Goal: Communication & Community: Answer question/provide support

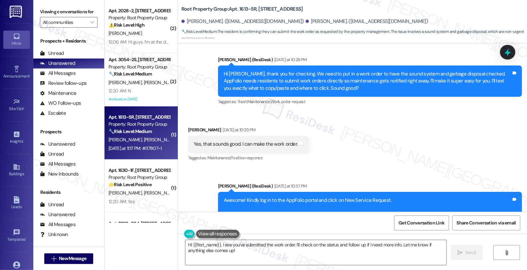
scroll to position [7249, 0]
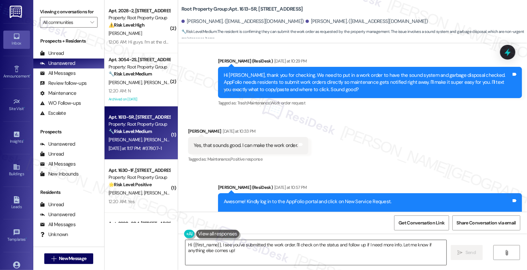
click at [185, 245] on textarea "Hi {{first_name}}, I see you've submitted the work order. I'll check on the sta…" at bounding box center [315, 252] width 261 height 25
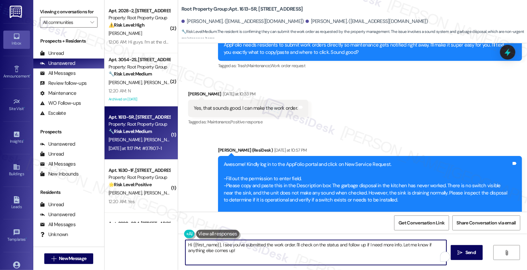
scroll to position [7323, 0]
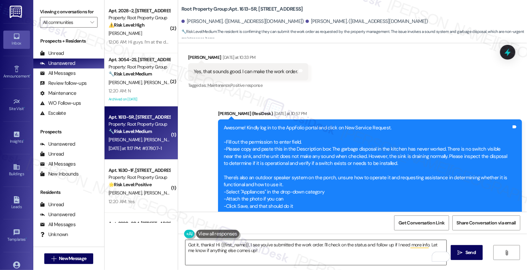
click at [264, 255] on textarea "Got it, thanks! Hi {{first_name}}, I see you've submitted the work order. I'll …" at bounding box center [315, 252] width 261 height 25
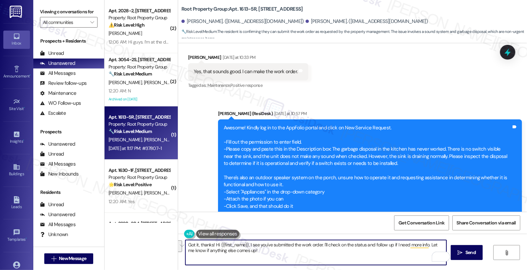
drag, startPoint x: 210, startPoint y: 243, endPoint x: 311, endPoint y: 260, distance: 102.3
click at [311, 260] on textarea "Got it, thanks! Hi {{first_name}}, I see you've submitted the work order. I'll …" at bounding box center [315, 252] width 261 height 25
paste textarea "Should you have other concerns, please feel free to reach out. Have a great day!"
type textarea "Got it, thanks! Should you have other concerns, please feel free to reach out. …"
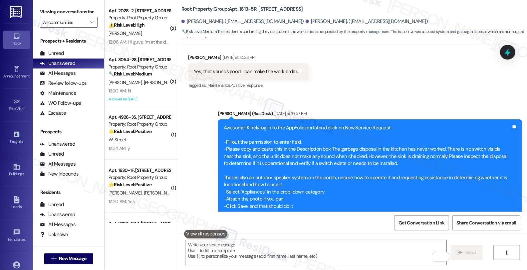
drag, startPoint x: 214, startPoint y: 197, endPoint x: 193, endPoint y: 198, distance: 21.3
copy div "37807-1"
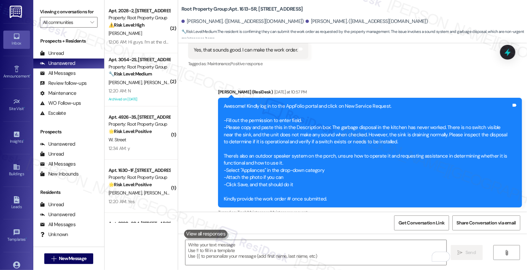
scroll to position [7369, 0]
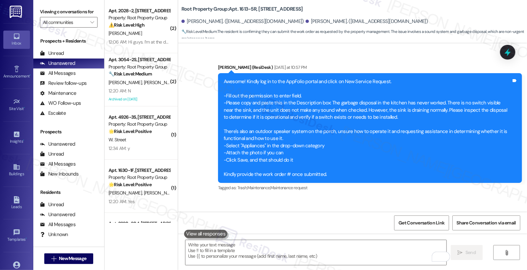
click at [507, 55] on icon at bounding box center [507, 52] width 9 height 9
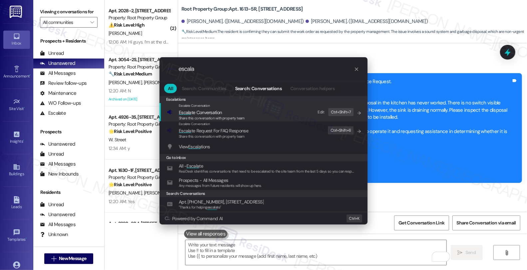
type input "escala"
click at [214, 116] on span "Share this conversation with property team" at bounding box center [212, 118] width 66 height 5
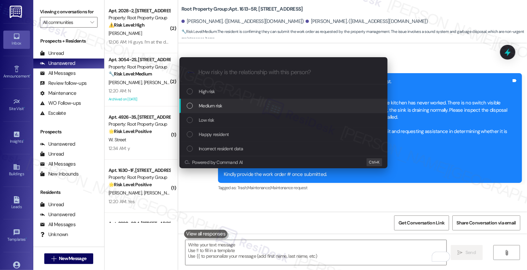
click at [219, 102] on span "Medium risk" at bounding box center [210, 105] width 23 height 7
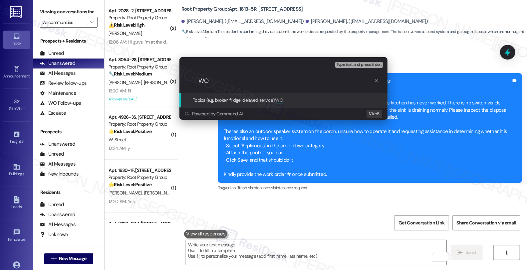
paste input "37807-1"
click at [210, 79] on input "WO 37807-1" at bounding box center [285, 81] width 175 height 7
click at [301, 81] on input "WO #37807-1" at bounding box center [285, 81] width 175 height 7
click at [301, 81] on input "WO #37807-1 (garbage disposal, spoeaker" at bounding box center [285, 81] width 175 height 7
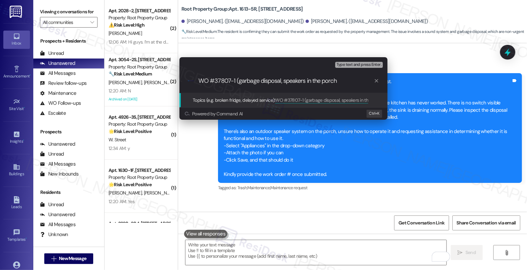
type input "WO #37807-1 (garbage disposal, speakers in the porch)"
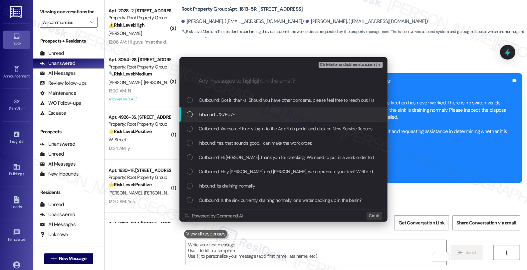
click at [220, 117] on span "Inbound: #37807-1" at bounding box center [217, 114] width 37 height 7
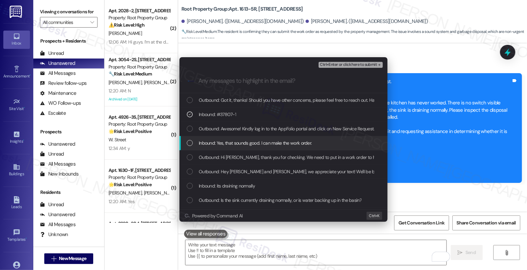
click at [221, 142] on span "Inbound: Yes, that sounds good. I can make the work order." at bounding box center [255, 143] width 113 height 7
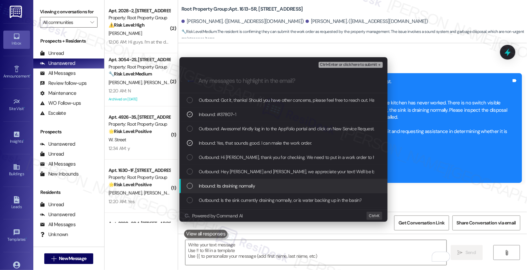
click at [233, 184] on span "Inbound: its draining normally" at bounding box center [227, 185] width 56 height 7
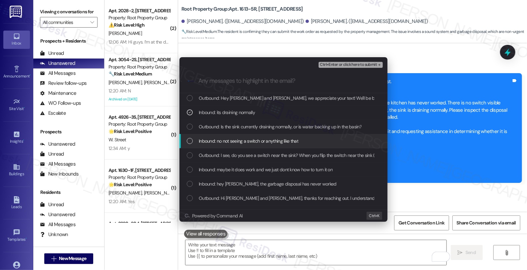
scroll to position [74, 0]
click at [234, 141] on span "Inbound: no not seeing a switch or anything like that" at bounding box center [249, 140] width 100 height 7
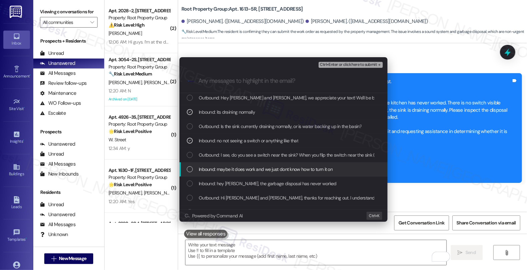
click at [232, 168] on span "Inbound: maybe it does work and we just dont know how to turn it on" at bounding box center [266, 169] width 134 height 7
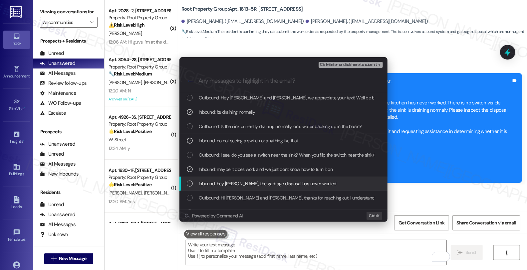
click at [235, 182] on span "Inbound: hey [PERSON_NAME], the garbage disposal has never worked" at bounding box center [268, 183] width 138 height 7
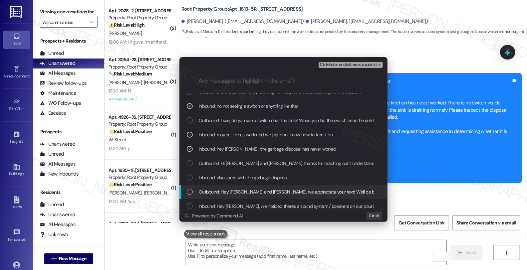
scroll to position [111, 0]
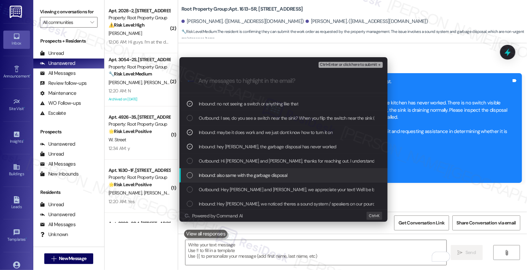
click at [235, 172] on span "Inbound: also same with the garbage disposal" at bounding box center [243, 175] width 89 height 7
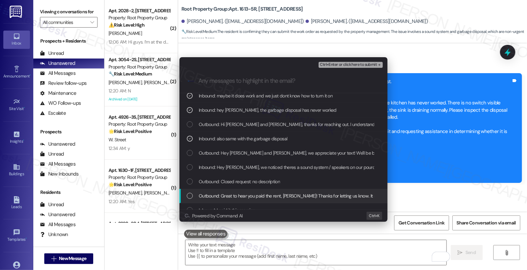
scroll to position [148, 0]
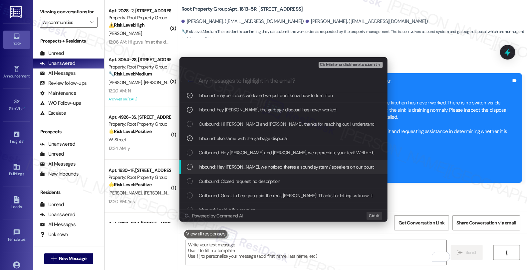
click at [235, 170] on span "Inbound: Hey [PERSON_NAME], we noticed theres a sound system / speakers on our …" at bounding box center [332, 166] width 266 height 7
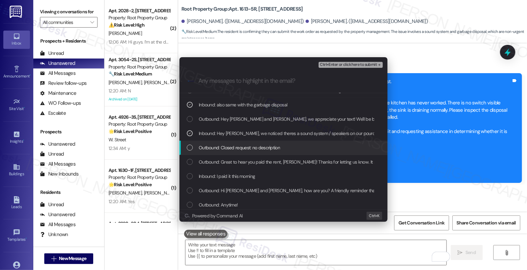
scroll to position [185, 0]
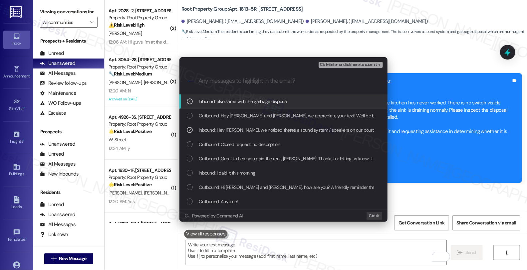
click at [345, 64] on span "Ctrl+Enter or click here to submit" at bounding box center [348, 65] width 57 height 5
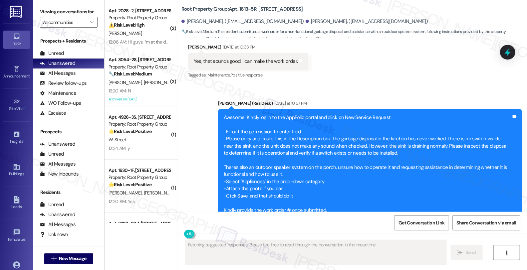
type textarea "Fetching suggested responses. Please feel free to read through the conversation…"
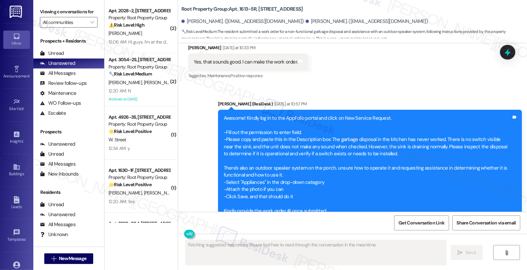
scroll to position [7389, 0]
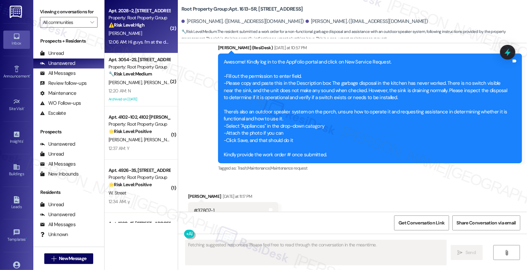
click at [129, 25] on strong "⚠️ Risk Level: High" at bounding box center [127, 25] width 36 height 6
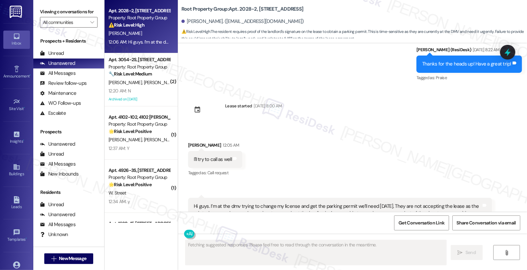
scroll to position [663, 0]
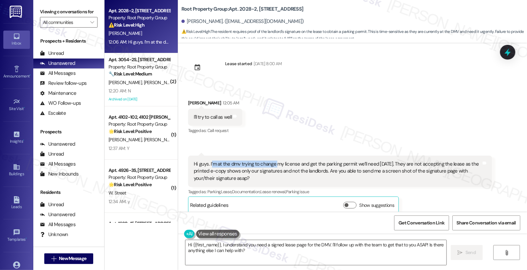
drag, startPoint x: 207, startPoint y: 159, endPoint x: 272, endPoint y: 159, distance: 65.6
click at [272, 161] on div "Hi guys. I’m at the dmv trying to change my license and get the parking permit …" at bounding box center [338, 171] width 288 height 21
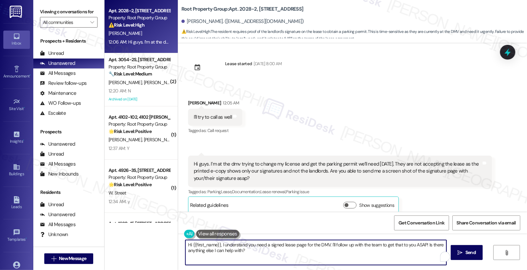
drag, startPoint x: 376, startPoint y: 244, endPoint x: 401, endPoint y: 254, distance: 26.6
click at [401, 254] on textarea "Hi {{first_name}}, I understand you need a signed lease page for the DMV. I'll …" at bounding box center [315, 252] width 261 height 25
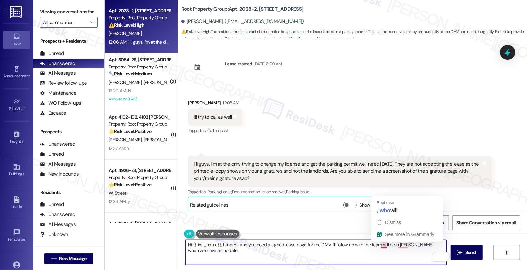
click at [376, 245] on textarea "Hi {{first_name}}, I understand you need a signed lease page for the DMV. I'll …" at bounding box center [315, 252] width 261 height 25
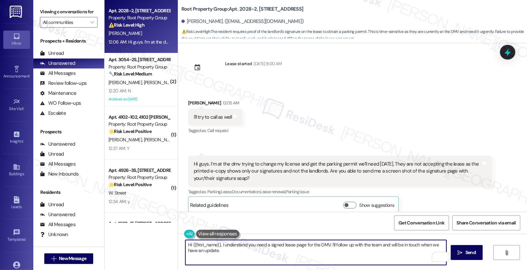
click at [225, 252] on textarea "Hi {{first_name}}, I understand you need a signed lease page for the DMV. I'll …" at bounding box center [315, 252] width 261 height 25
type textarea "Hi {{first_name}}, I understand you need a signed lease page for the DMV. I'll …"
click at [230, 235] on button at bounding box center [217, 234] width 43 height 8
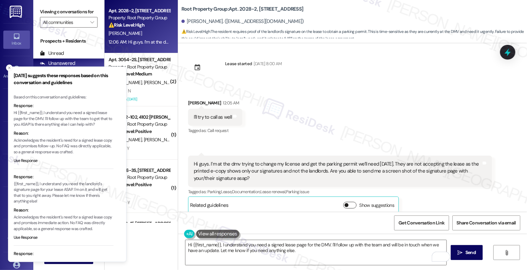
click at [352, 202] on button "Show suggestions" at bounding box center [349, 205] width 13 height 7
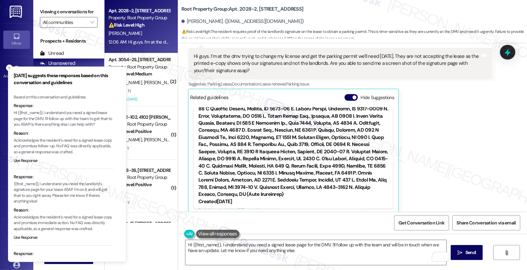
scroll to position [285, 0]
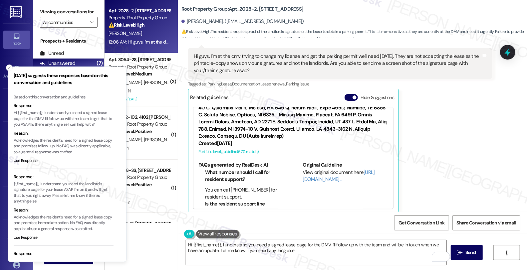
click at [480, 132] on div "[PERSON_NAME] Question Neutral 12:06 AM Hi guys. I’m at the dmv trying to chang…" at bounding box center [340, 131] width 304 height 166
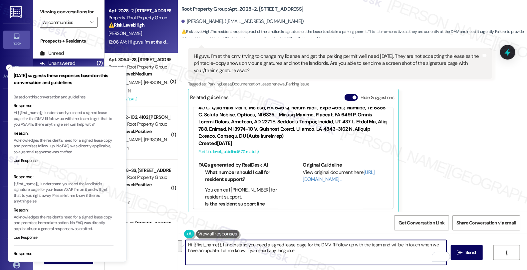
drag, startPoint x: 326, startPoint y: 244, endPoint x: 374, endPoint y: 262, distance: 50.7
click at [374, 262] on textarea "Hi {{first_name}}, I understand you need a signed lease page for the DMV. I'll …" at bounding box center [315, 252] width 261 height 25
click at [469, 115] on div "[PERSON_NAME] Question Neutral 12:06 AM Hi guys. I’m at the dmv trying to chang…" at bounding box center [340, 131] width 304 height 166
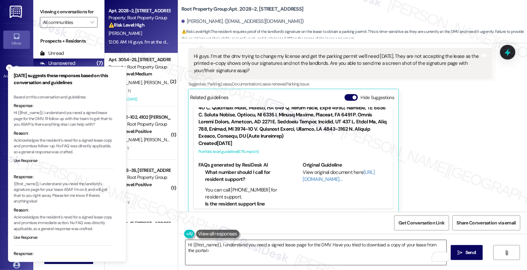
click at [255, 252] on textarea "Hi {{first_name}}, I understand you need a signed lease page for the DMV. Have …" at bounding box center [315, 252] width 261 height 25
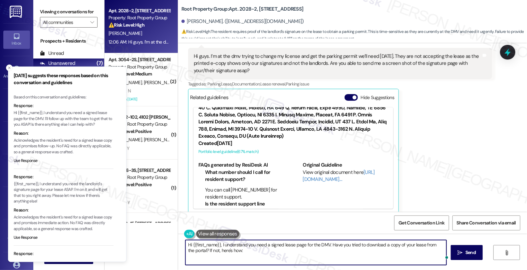
paste textarea "The tenant can download a PDF copy of their lease in their online resident port…"
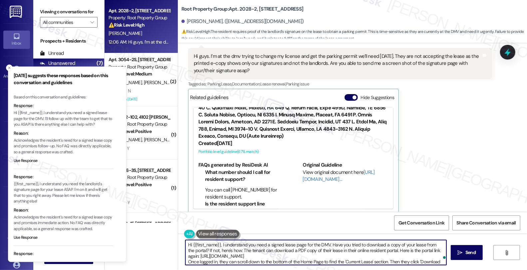
scroll to position [5, 0]
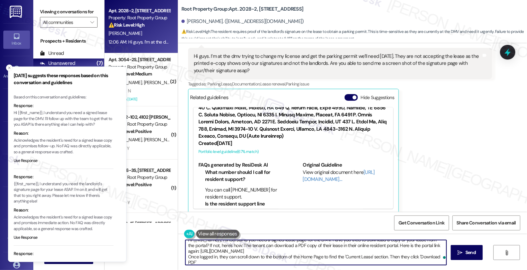
click at [234, 245] on textarea "Hi {{first_name}}, I understand you need a signed lease page for the DMV. Have …" at bounding box center [315, 252] width 261 height 25
click at [230, 247] on textarea "Hi {{first_name}}, I understand you need a signed lease page for the DMV. Have …" at bounding box center [315, 252] width 261 height 25
click at [255, 244] on textarea "Hi {{first_name}}, I understand you need a signed lease page for the DMV. Have …" at bounding box center [315, 252] width 261 height 25
click at [275, 245] on textarea "Hi {{first_name}}, I understand you need a signed lease page for the DMV. Have …" at bounding box center [315, 252] width 261 height 25
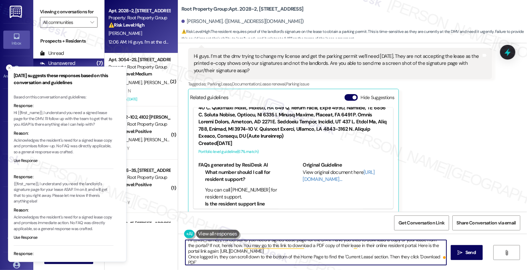
click at [334, 245] on textarea "Hi {{first_name}}, I understand you need a signed lease page for the DMV. Have …" at bounding box center [315, 252] width 261 height 25
click at [357, 245] on textarea "Hi {{first_name}}, I understand you need a signed lease page for the DMV. Have …" at bounding box center [315, 252] width 261 height 25
click at [404, 244] on textarea "Hi {{first_name}}, I understand you need a signed lease page for the DMV. Have …" at bounding box center [315, 252] width 261 height 25
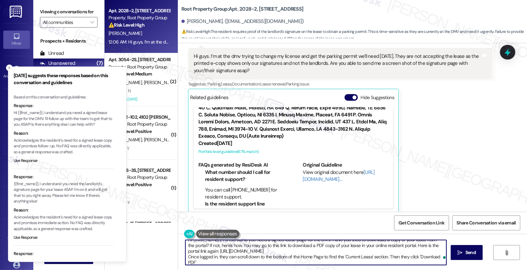
click at [203, 250] on textarea "Hi {{first_name}}, I understand you need a signed lease page for the DMV. Have …" at bounding box center [315, 252] width 261 height 25
click at [219, 257] on textarea "Hi {{first_name}}, I understand you need a signed lease page for the DMV. Have …" at bounding box center [315, 252] width 261 height 25
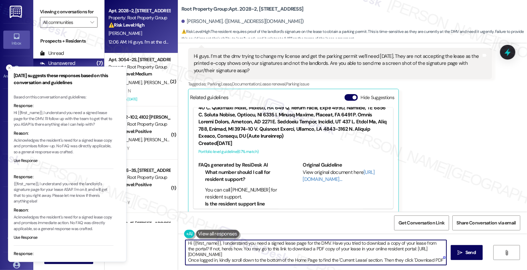
click at [377, 257] on textarea "Hi {{first_name}}, I understand you need a signed lease page for the DMV. Have …" at bounding box center [315, 252] width 261 height 25
click at [435, 255] on textarea "Hi {{first_name}}, I understand you need a signed lease page for the DMV. Have …" at bounding box center [315, 252] width 261 height 25
click at [425, 257] on textarea "Hi {{first_name}}, I understand you need a signed lease page for the DMV. Have …" at bounding box center [315, 252] width 261 height 25
click at [434, 256] on textarea "Hi {{first_name}}, I understand you need a signed lease page for the DMV. Have …" at bounding box center [315, 252] width 261 height 25
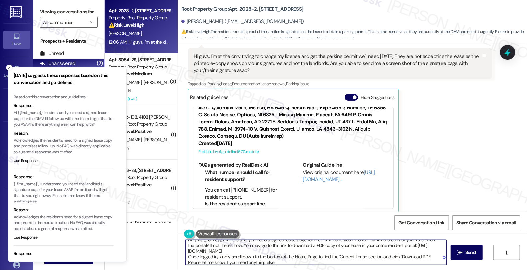
click at [310, 262] on textarea "Hi {{first_name}}, I understand you need a signed lease page for the DMV. Have …" at bounding box center [315, 252] width 261 height 25
type textarea "Hi {{first_name}}, I understand you need a signed lease page for the DMV. Have …"
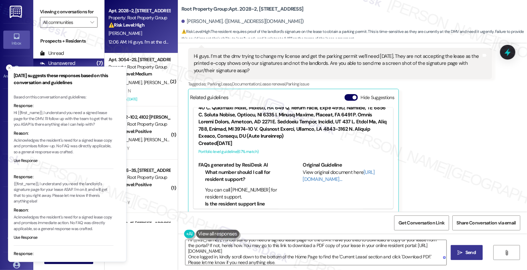
click at [471, 254] on span "Send" at bounding box center [470, 252] width 10 height 7
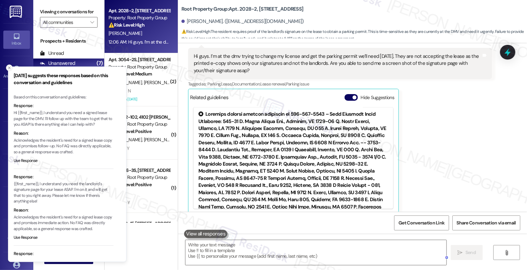
scroll to position [0, 0]
click at [7, 68] on icon "Close toast" at bounding box center [9, 68] width 4 height 4
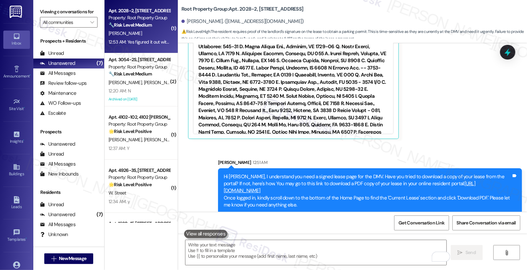
scroll to position [893, 0]
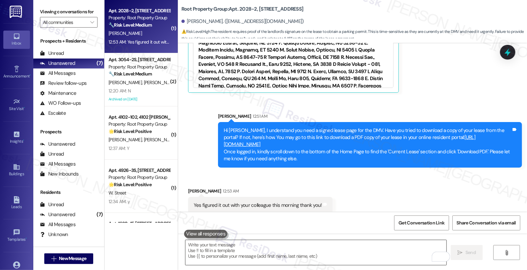
click at [245, 256] on textarea "To enrich screen reader interactions, please activate Accessibility in Grammarl…" at bounding box center [315, 252] width 261 height 25
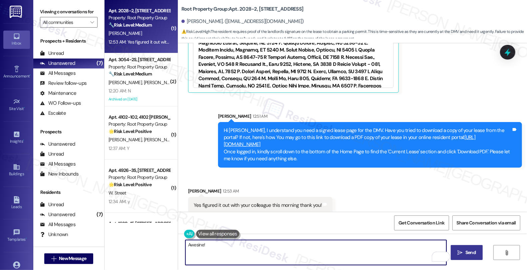
click at [190, 244] on textarea "Awesine!" at bounding box center [315, 252] width 261 height 25
click at [269, 248] on textarea "Awecome!" at bounding box center [315, 252] width 261 height 25
paste textarea "Should you have other concerns, please feel free to reach out. Have a great day!"
type textarea "Awecome! Should you have other concerns, please feel free to reach out. Have a …"
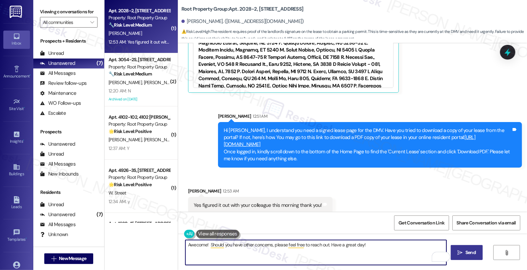
click at [369, 245] on textarea "Awecome! Should you have other concerns, please feel free to reach out. Have a …" at bounding box center [315, 252] width 261 height 25
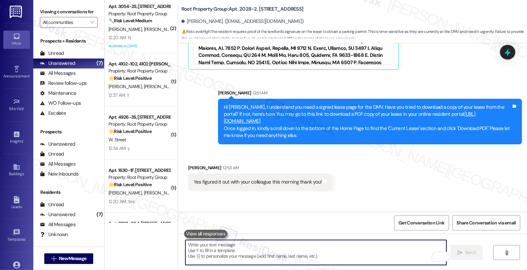
scroll to position [939, 0]
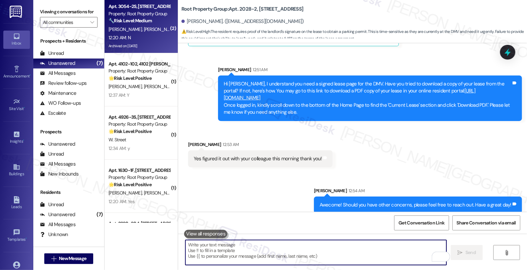
click at [145, 28] on span "[PERSON_NAME]" at bounding box center [160, 29] width 33 height 6
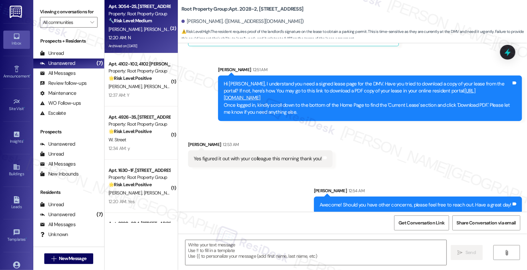
type textarea "Fetching suggested responses. Please feel free to read through the conversation…"
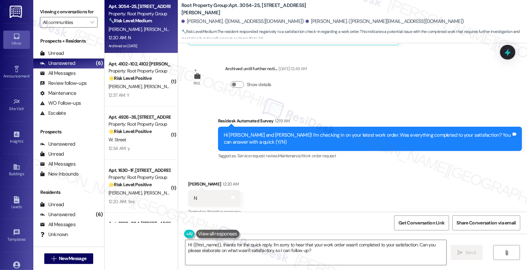
scroll to position [773, 0]
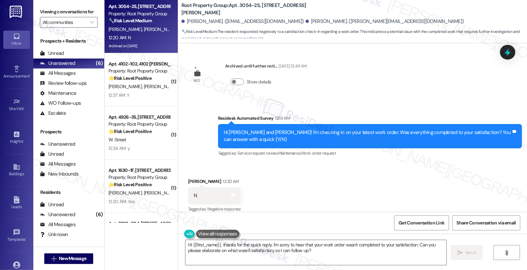
click at [190, 178] on div "[PERSON_NAME] 12:20 AM" at bounding box center [214, 182] width 53 height 9
copy div "[PERSON_NAME]"
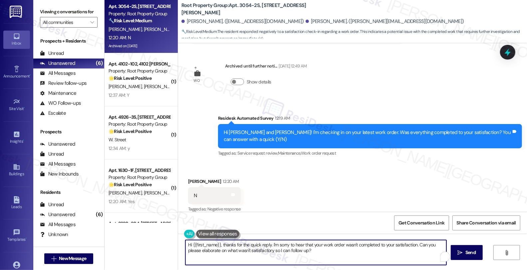
drag, startPoint x: 189, startPoint y: 244, endPoint x: 216, endPoint y: 242, distance: 27.4
click at [216, 242] on textarea "Hi {{first_name}}, thanks for the quick reply. I'm sorry to hear that your work…" at bounding box center [315, 252] width 261 height 25
paste textarea "[PERSON_NAME]"
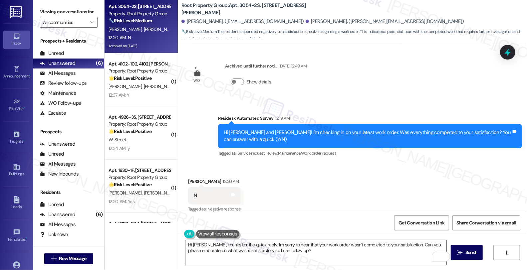
click at [303, 252] on textarea "Hi [PERSON_NAME], thanks for the quick reply. I'm sorry to hear that your work …" at bounding box center [315, 252] width 261 height 25
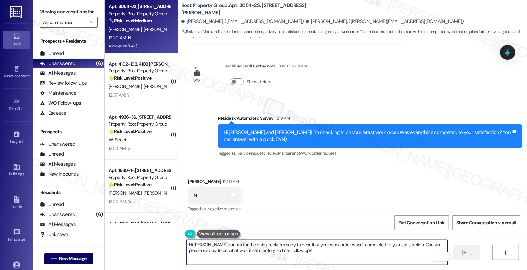
type textarea "Fetching suggested responses. Please feel free to read through the conversation…"
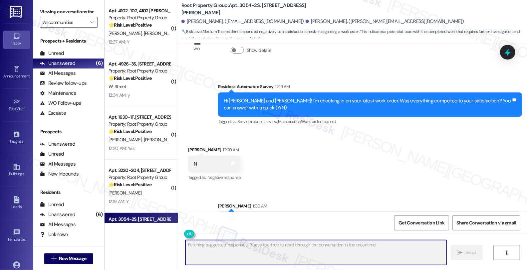
scroll to position [827, 0]
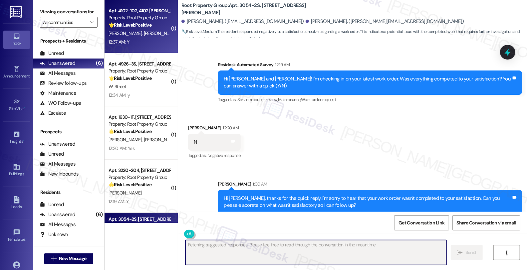
click at [154, 41] on div "12:37 AM: Y 12:37 AM: Y" at bounding box center [139, 42] width 63 height 8
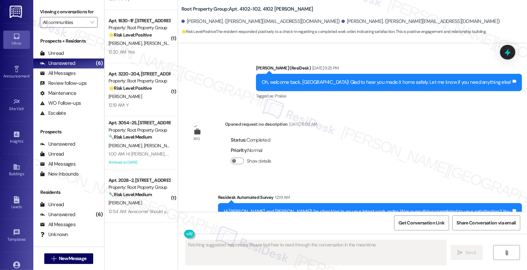
scroll to position [3595, 0]
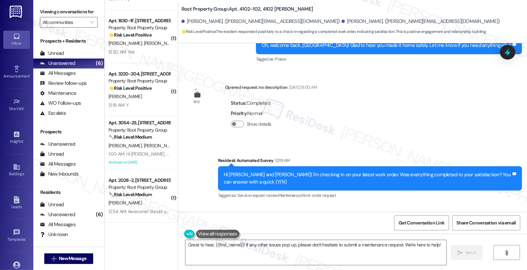
click at [188, 220] on div "[PERSON_NAME] 12:37 AM" at bounding box center [213, 224] width 51 height 9
copy div "Dhara"
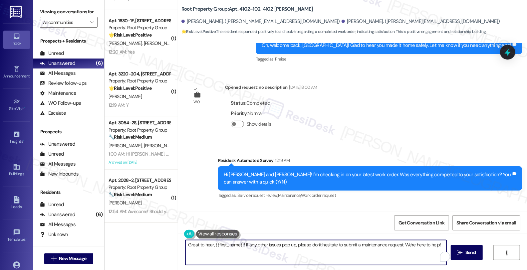
drag, startPoint x: 211, startPoint y: 243, endPoint x: 237, endPoint y: 245, distance: 26.0
click at [237, 245] on textarea "Great to hear, {{first_name}}! If any other issues pop up, please don't hesitat…" at bounding box center [315, 252] width 261 height 25
paste textarea "Dhara"
type textarea "Great to hear, [PERSON_NAME]! If any other issues pop up, please don't hesitate…"
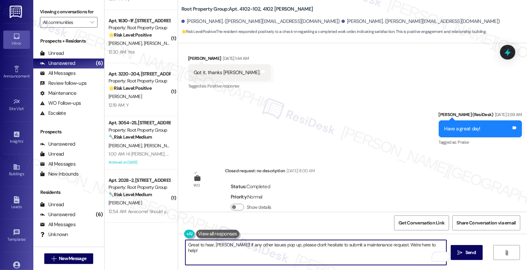
scroll to position [1486, 0]
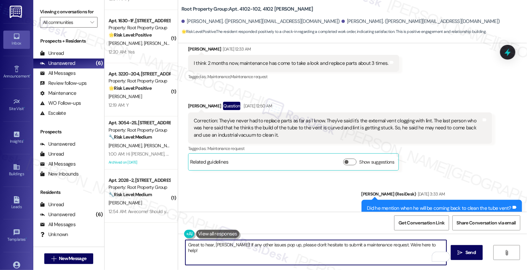
scroll to position [2374, 0]
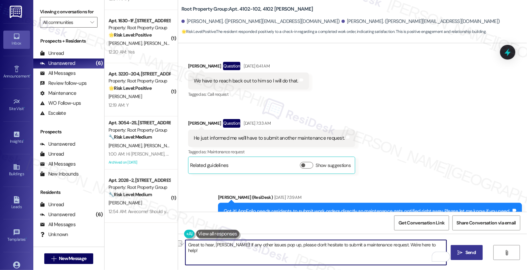
drag, startPoint x: 224, startPoint y: 246, endPoint x: 461, endPoint y: 246, distance: 237.1
click at [461, 246] on div "Great to hear, Dhara! If any other issues pop up, please don't hesitate to subm…" at bounding box center [352, 259] width 349 height 50
paste textarea "’m glad your latest work order has been completed to your satisfaction. If I ma…"
type textarea "Great to hear, Dhara! I’m glad your latest work order has been completed to you…"
click at [327, 256] on textarea "Great to hear, Dhara! I’m glad your latest work order has been completed to you…" at bounding box center [315, 252] width 261 height 25
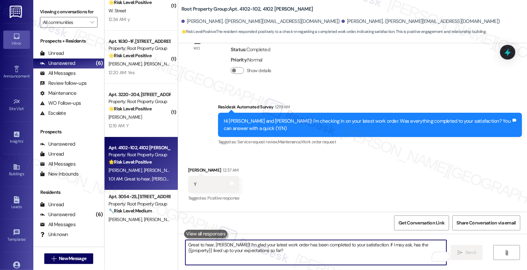
scroll to position [0, 0]
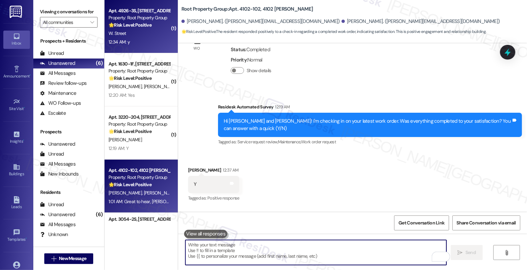
click at [154, 44] on div "12:34 AM: y 12:34 AM: y" at bounding box center [139, 42] width 63 height 8
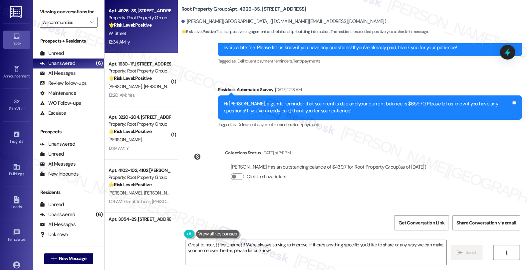
scroll to position [228, 0]
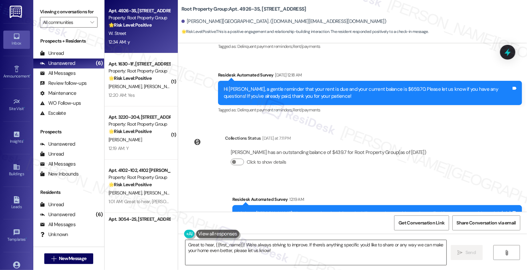
click at [317, 250] on textarea "Great to hear, {{first_name}}! We're always striving to improve. If there's any…" at bounding box center [315, 252] width 261 height 25
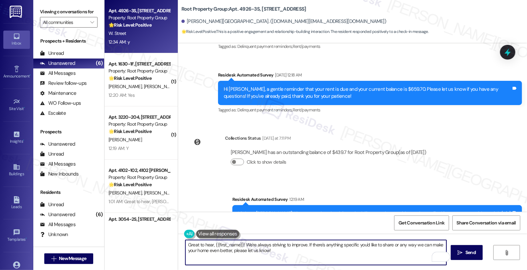
drag, startPoint x: 242, startPoint y: 247, endPoint x: 313, endPoint y: 254, distance: 71.9
click at [313, 254] on textarea "Great to hear, {{first_name}}! We're always striving to improve. If there's any…" at bounding box center [315, 252] width 261 height 25
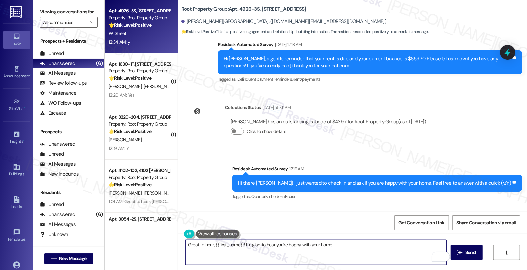
scroll to position [302, 0]
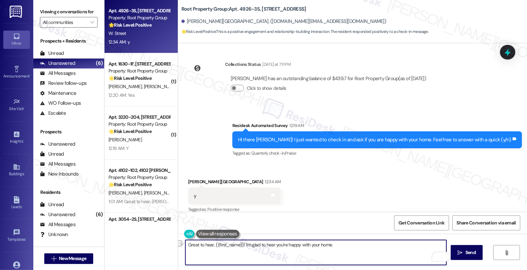
drag, startPoint x: 182, startPoint y: 246, endPoint x: 239, endPoint y: 244, distance: 56.3
click at [239, 244] on textarea "Great to hear, {{first_name}}! I'm glad to hear you're happy with your home." at bounding box center [315, 252] width 261 height 25
click at [276, 244] on textarea "I'm glad to hear you're happy with your home." at bounding box center [315, 252] width 261 height 25
click at [193, 178] on div "Walter Street 12:34 AM" at bounding box center [234, 182] width 93 height 9
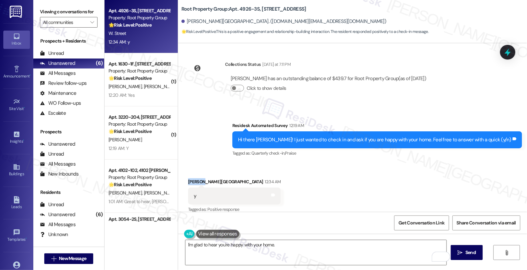
click at [193, 178] on div "Walter Street 12:34 AM" at bounding box center [234, 182] width 93 height 9
copy div "Walter"
click at [293, 252] on textarea "I'm glad to hear you're happy with your home." at bounding box center [315, 252] width 261 height 25
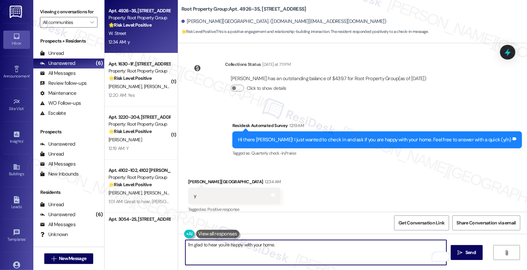
paste textarea "Walter"
click at [304, 245] on textarea "I'm glad to hear you're happy with your home. Walter." at bounding box center [315, 252] width 261 height 25
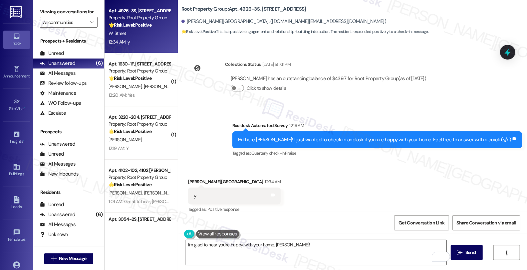
click at [317, 244] on textarea "I'm glad to hear you're happy with your home. Walter!" at bounding box center [315, 252] width 261 height 25
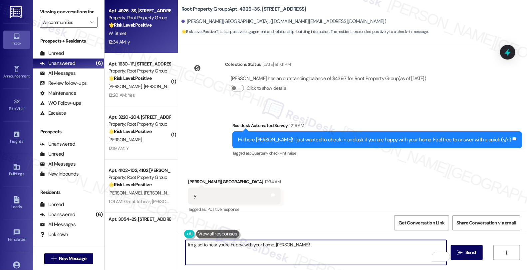
paste textarea "Your comfort and satisfaction are important to us. Can I ask a quick favor...wo…"
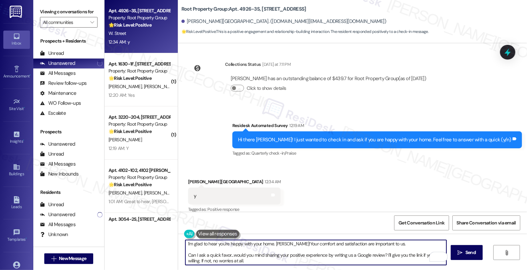
scroll to position [0, 0]
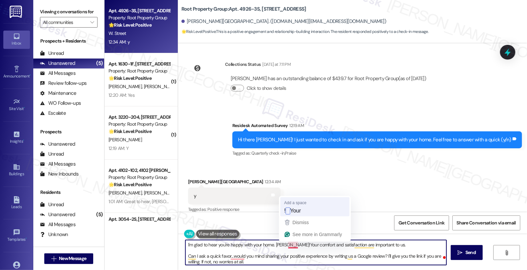
type textarea "I'm glad to hear you're happy with your home. Walter! Your comfort and satisfac…"
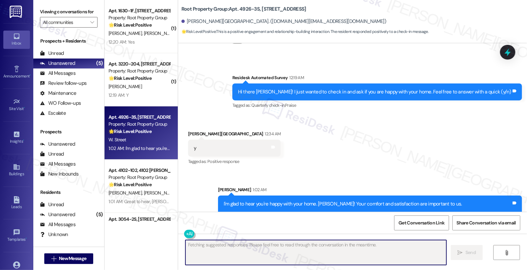
scroll to position [370, 0]
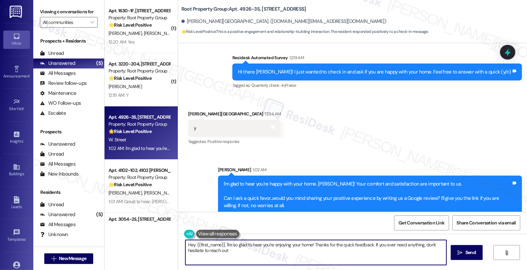
type textarea "Hey {{first_name}}, I'm so glad to hear you're enjoying your home! Thanks for t…"
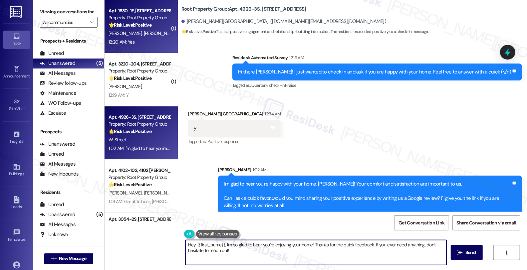
click at [143, 29] on div "Apt. 1630-1F, 1630 N. Cleveland Avenue Property: Root Property Group 🌟 Risk Lev…" at bounding box center [139, 18] width 63 height 23
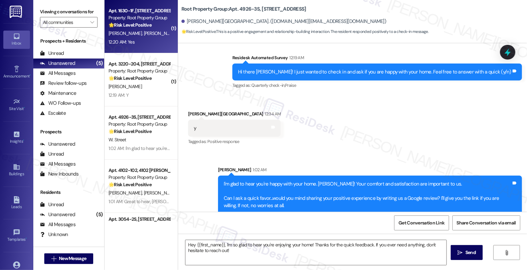
type textarea "Fetching suggested responses. Please feel free to read through the conversation…"
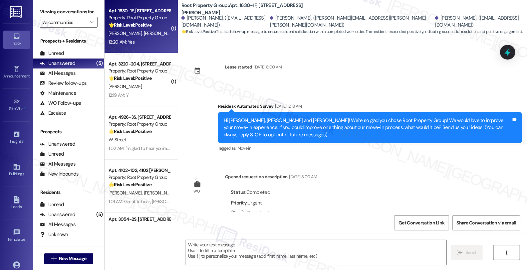
scroll to position [139, 0]
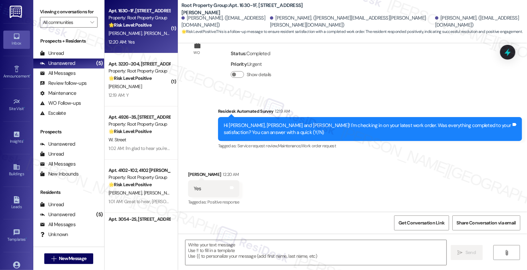
type textarea "Fetching suggested responses. Please feel free to read through the conversation…"
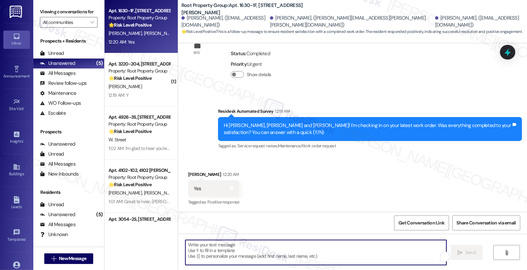
click at [261, 243] on textarea "To enrich screen reader interactions, please activate Accessibility in Grammarl…" at bounding box center [315, 252] width 261 height 25
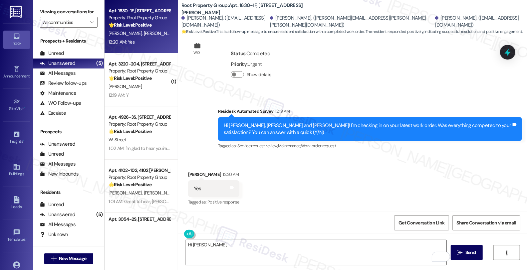
click at [300, 249] on textarea "Hi Lucy," at bounding box center [315, 252] width 261 height 25
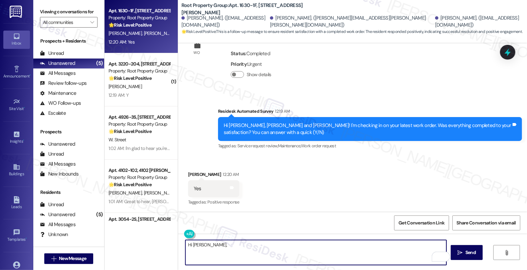
paste textarea "and I’m glad your latest work order has been completed to your satisfaction. If…"
click at [201, 242] on textarea "Hi Lucy, and I’m glad your latest work order has been completed to your satisfa…" at bounding box center [315, 252] width 261 height 25
type textarea "Hi Lucy, I’m glad your latest work order has been completed to your satisfactio…"
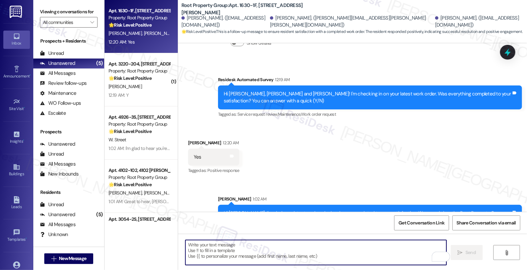
scroll to position [192, 0]
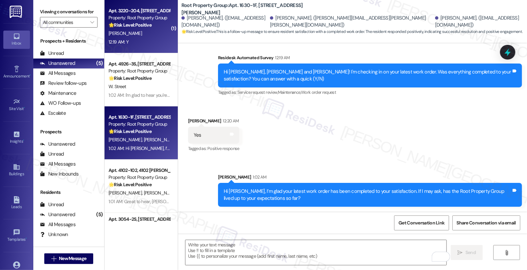
click at [155, 28] on div "🌟 Risk Level: Positive The resident responded positively to a check-in about a …" at bounding box center [140, 25] width 62 height 7
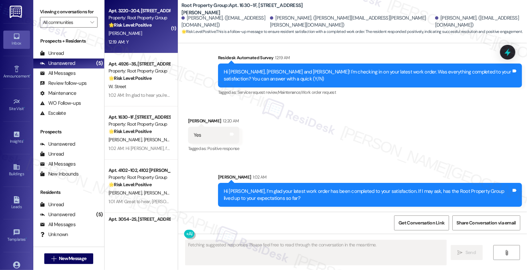
type textarea "Fetching suggested responses. Please feel free to read through the conversation…"
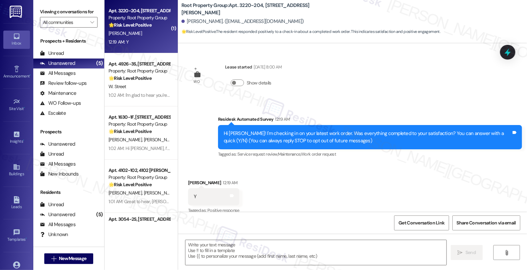
scroll to position [0, 0]
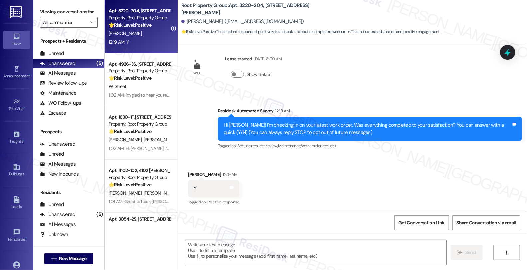
type textarea "Fetching suggested responses. Please feel free to read through the conversation…"
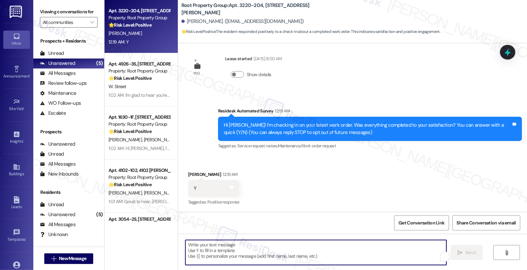
click at [228, 250] on textarea "To enrich screen reader interactions, please activate Accessibility in Grammarl…" at bounding box center [315, 252] width 261 height 25
paste textarea "and I’m glad your latest work order has been completed to your satisfaction. If…"
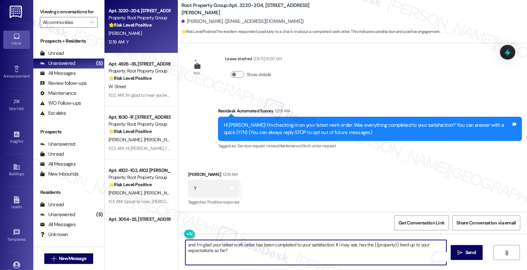
drag, startPoint x: 191, startPoint y: 245, endPoint x: 159, endPoint y: 245, distance: 31.6
click at [159, 245] on div "Apt. 3220-204, 3220 N. Lincoln Avenue Property: Root Property Group 🌟 Risk Leve…" at bounding box center [316, 135] width 423 height 270
type textarea "I’m glad your latest work order has been completed to your satisfaction. If I m…"
click at [211, 253] on textarea "I’m glad your latest work order has been completed to your satisfaction. If I m…" at bounding box center [315, 252] width 261 height 25
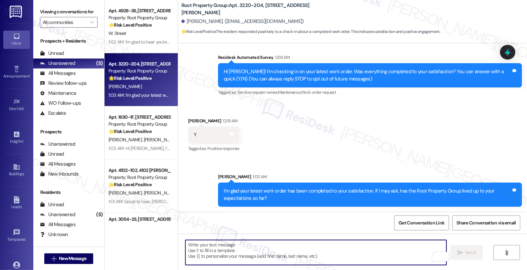
scroll to position [0, 0]
click at [66, 77] on div "All Messages" at bounding box center [58, 73] width 36 height 7
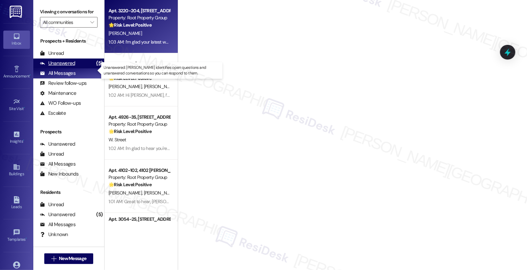
click at [67, 67] on div "Unanswered" at bounding box center [57, 63] width 35 height 7
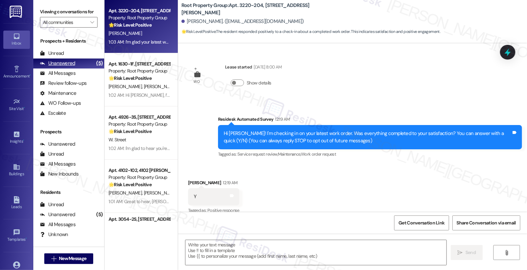
scroll to position [8, 0]
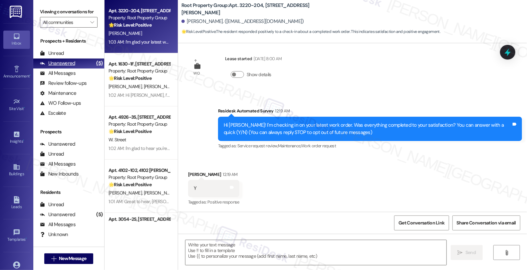
type textarea "Fetching suggested responses. Please feel free to read through the conversation…"
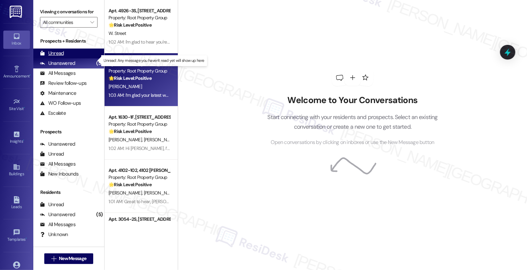
click at [64, 59] on div "Unread (0)" at bounding box center [68, 54] width 71 height 10
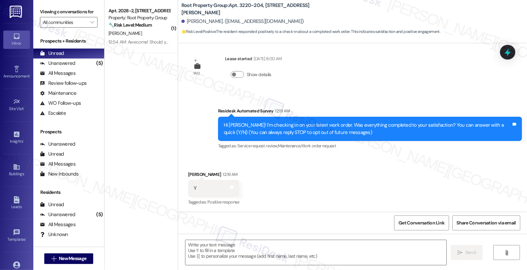
type textarea "Fetching suggested responses. Please feel free to read through the conversation…"
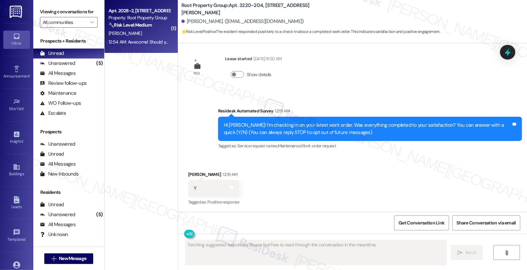
click at [145, 38] on div "12:54 AM: Awecome! Should you have other concerns, please feel free to reach ou…" at bounding box center [139, 42] width 63 height 8
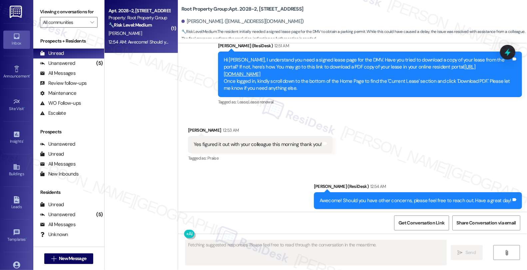
scroll to position [860, 0]
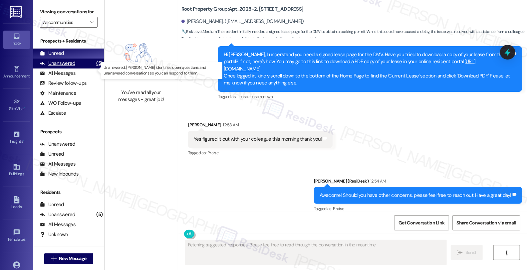
click at [67, 67] on div "Unanswered" at bounding box center [57, 63] width 35 height 7
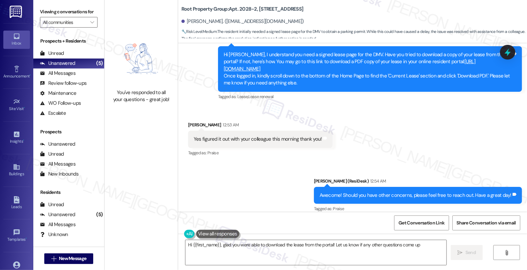
type textarea "Hi {{first_name}}, glad you were able to download the lease from the portal! Le…"
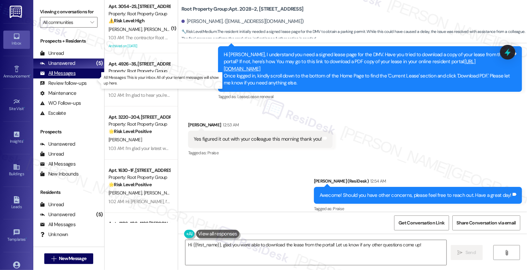
click at [67, 77] on div "All Messages" at bounding box center [58, 73] width 36 height 7
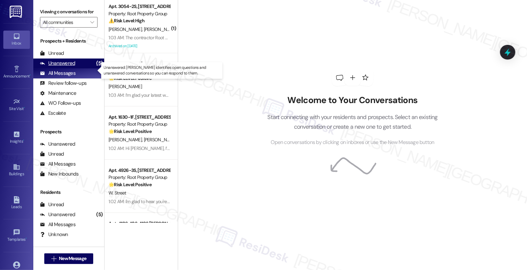
click at [65, 67] on div "Unanswered" at bounding box center [57, 63] width 35 height 7
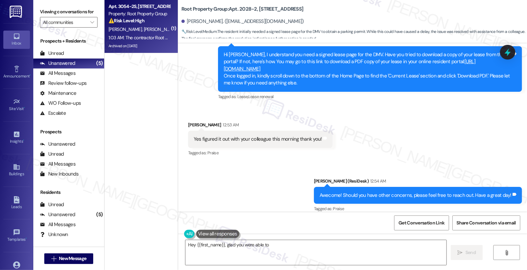
type textarea "Hey {{first_name}}, glad you were able to download"
click at [148, 18] on div "⚠️ Risk Level: High The resident reports that a scheduled repair (intercom/buzz…" at bounding box center [140, 20] width 62 height 7
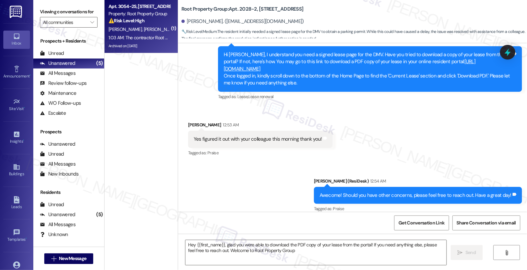
type textarea "Hey {{first_name}}, glad you were able to download the PDF copy of your lease f…"
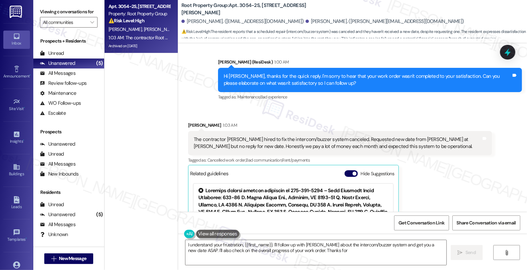
scroll to position [951, 0]
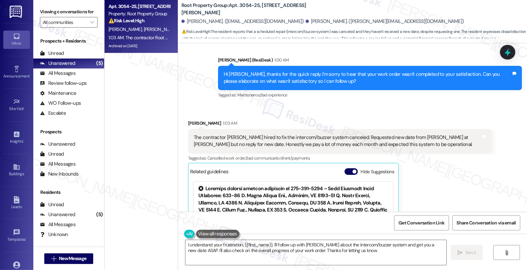
type textarea "I understand your frustration, {{first_name}}. I'll follow up with Nick about t…"
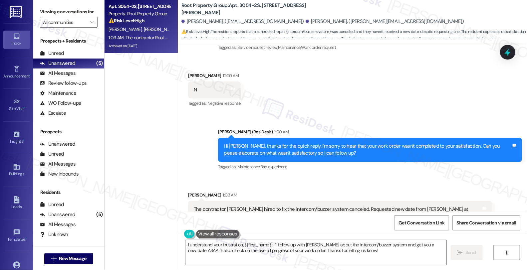
scroll to position [877, 0]
